Goal: Transaction & Acquisition: Obtain resource

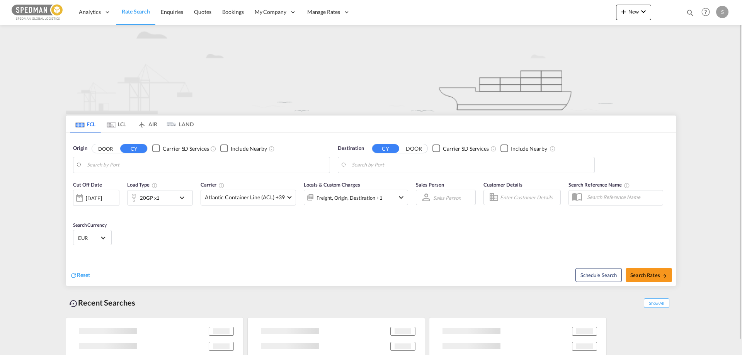
type input "Fredericia, DKFRC"
type input "Houston, TX, USHOU"
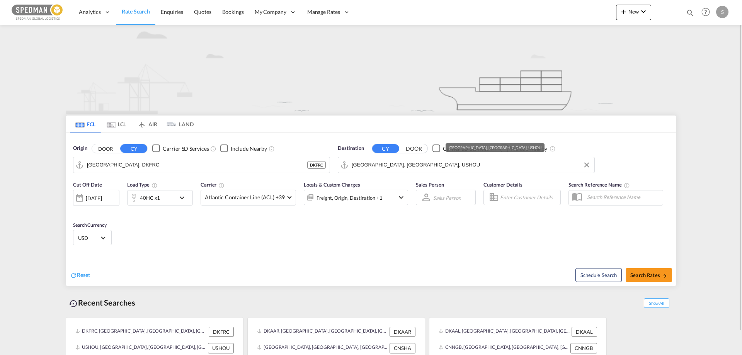
click at [430, 170] on input "Houston, TX, USHOU" at bounding box center [471, 165] width 239 height 12
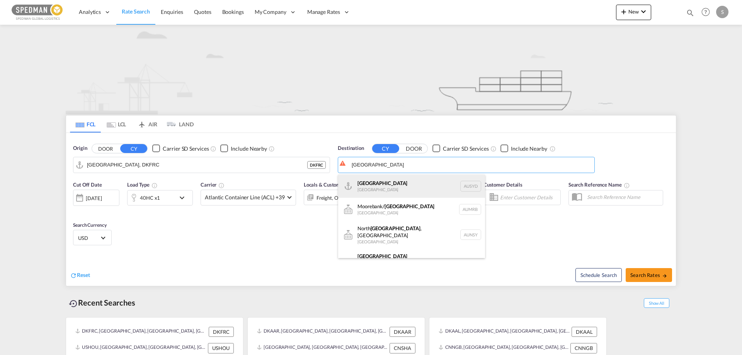
click at [369, 185] on div "Sydney Australia AUSYD" at bounding box center [411, 186] width 147 height 23
type input "Sydney, AUSYD"
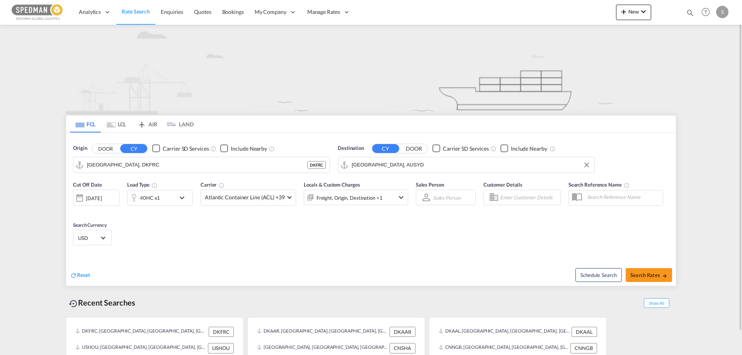
click at [171, 203] on div "40HC x1" at bounding box center [152, 197] width 48 height 15
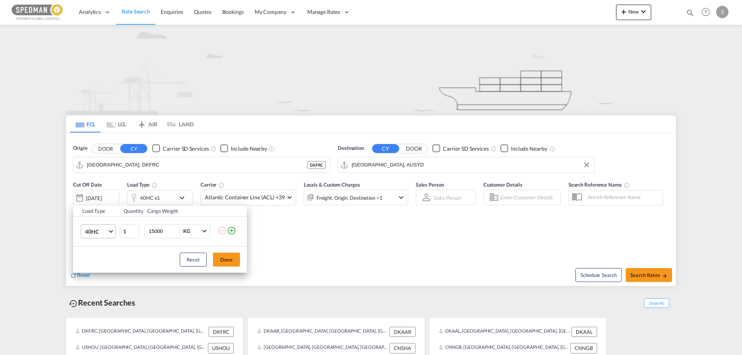
click at [90, 231] on span "40HC" at bounding box center [96, 232] width 22 height 8
click at [88, 196] on div "20GP" at bounding box center [92, 195] width 14 height 8
click at [223, 257] on button "Done" at bounding box center [226, 260] width 27 height 14
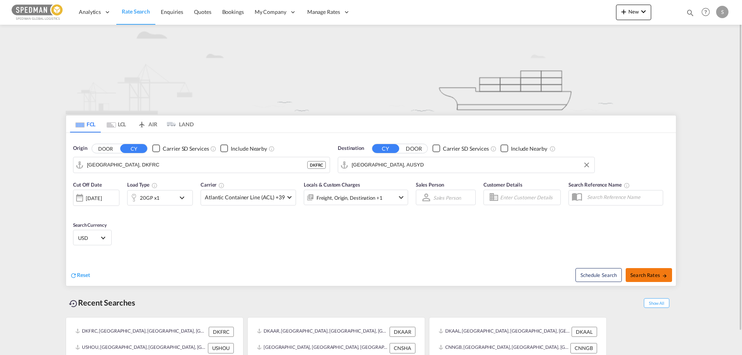
click at [648, 276] on span "Search Rates" at bounding box center [648, 275] width 37 height 6
type input "DKFRC to AUSYD / 10 Oct 2025"
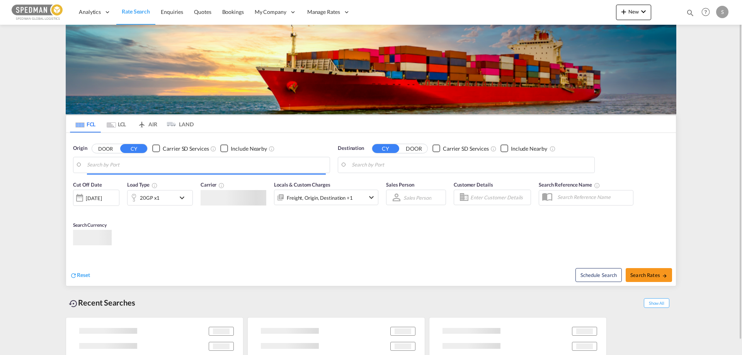
type input "[GEOGRAPHIC_DATA] ([GEOGRAPHIC_DATA]), DKCPH"
type input "Busan, KRPUS"
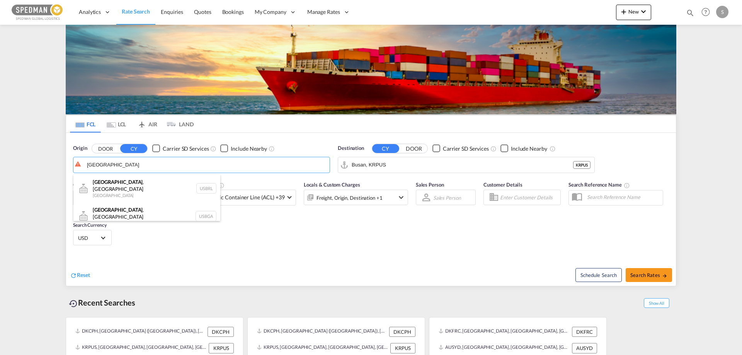
type input "burlington"
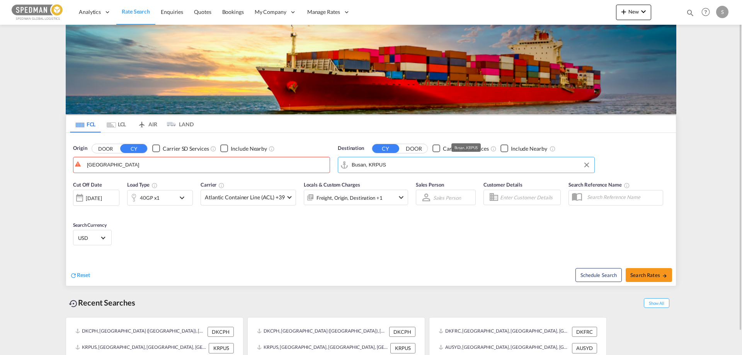
click at [405, 163] on input "Busan, KRPUS" at bounding box center [471, 165] width 239 height 12
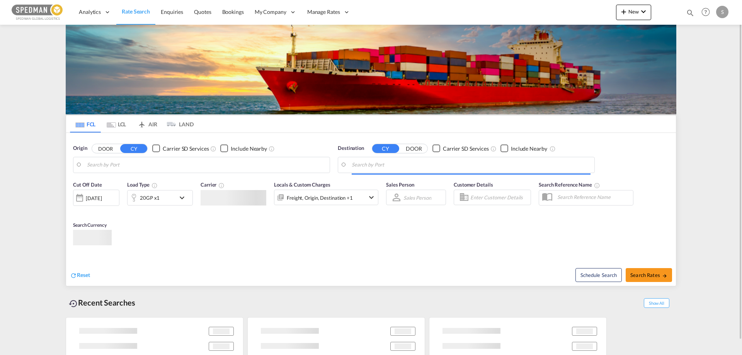
type input "Copenhagen (Kobenhavn), DKCPH"
type input "Busan, KRPUS"
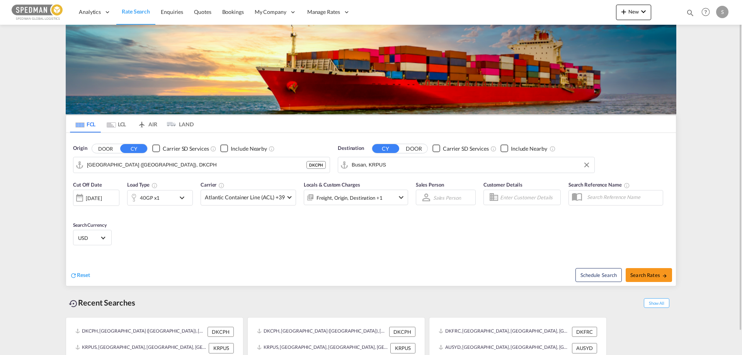
click at [407, 167] on input "Busan, KRPUS" at bounding box center [471, 165] width 239 height 12
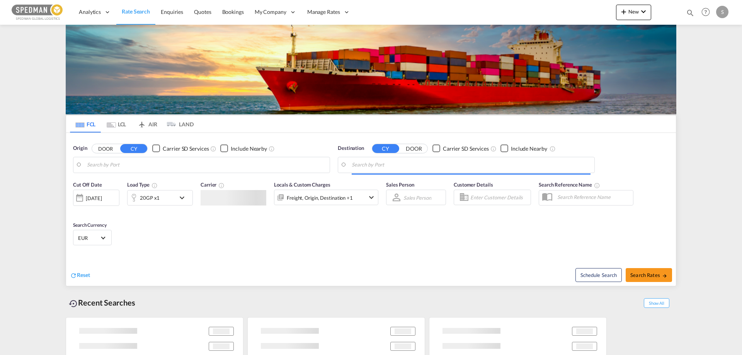
type input "[GEOGRAPHIC_DATA] ([GEOGRAPHIC_DATA]), DKCPH"
type input "Busan, KRPUS"
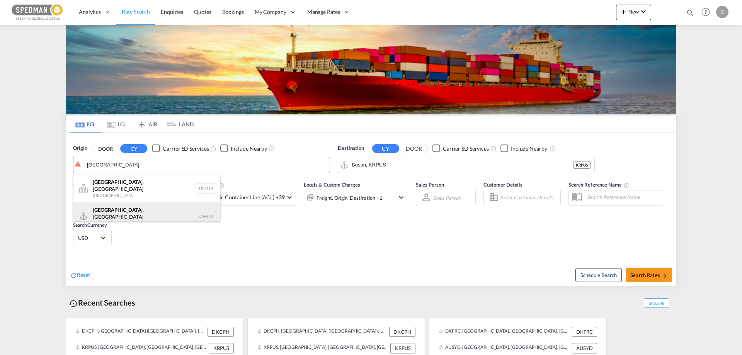
click at [105, 209] on div "[GEOGRAPHIC_DATA] , [GEOGRAPHIC_DATA] Canada CAMTR" at bounding box center [146, 216] width 147 height 28
type input "[GEOGRAPHIC_DATA], [GEOGRAPHIC_DATA], CAMTR"
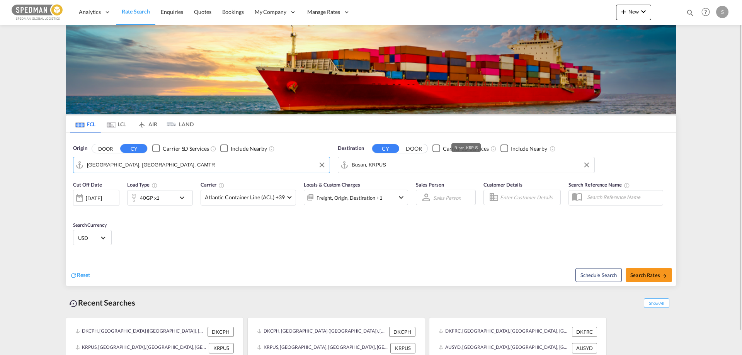
click at [391, 160] on input "Busan, KRPUS" at bounding box center [471, 165] width 239 height 12
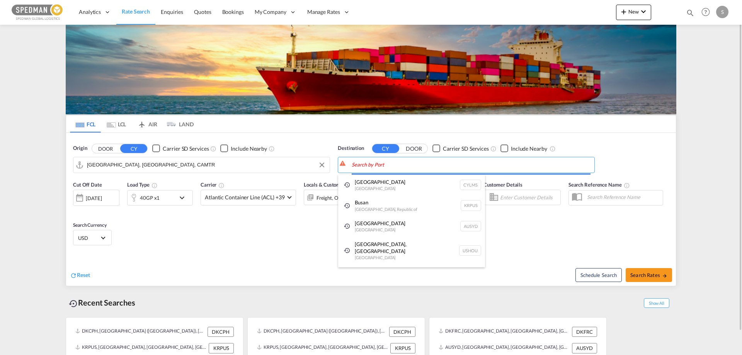
click at [361, 165] on body "Analytics Reports Dashboard Rate Search Enquiries Quotes Bookings" at bounding box center [371, 177] width 742 height 355
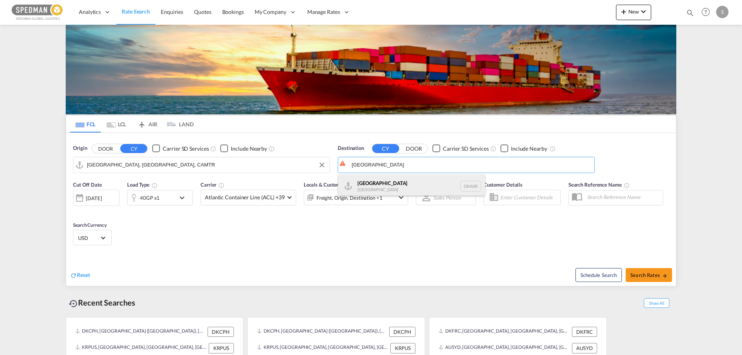
click at [365, 191] on div "Aarhus [GEOGRAPHIC_DATA] [GEOGRAPHIC_DATA]" at bounding box center [411, 186] width 147 height 23
type input "[GEOGRAPHIC_DATA], [GEOGRAPHIC_DATA]"
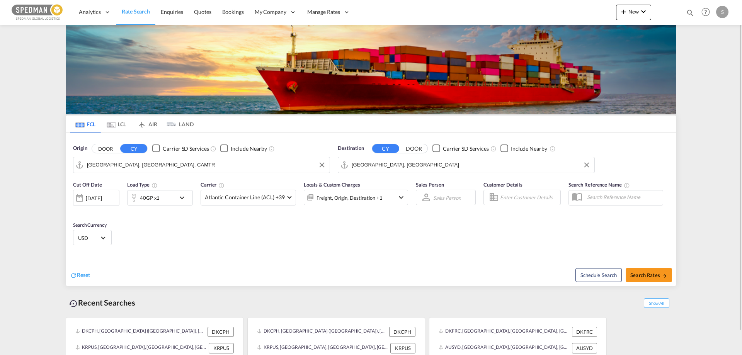
click at [253, 256] on div "Reset Schedule Search Search Rates" at bounding box center [371, 269] width 610 height 34
click at [647, 281] on button "Search Rates" at bounding box center [649, 275] width 46 height 14
type input "CAMTR to DKAAR / [DATE]"
